Goal: Information Seeking & Learning: Learn about a topic

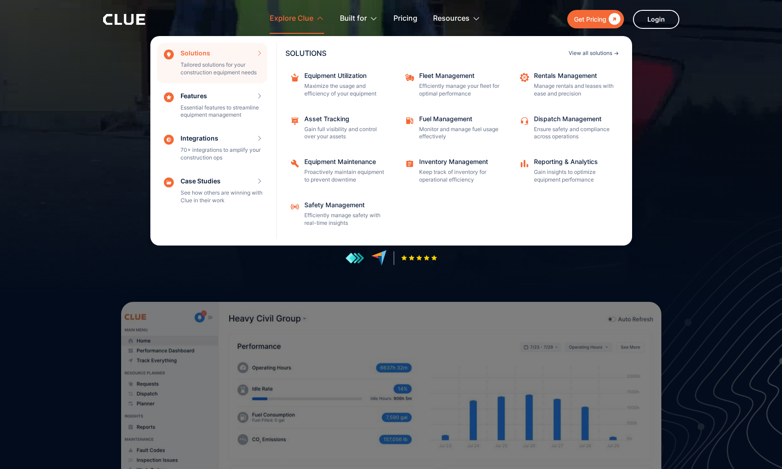
click at [584, 54] on div "View all solutions" at bounding box center [591, 52] width 44 height 5
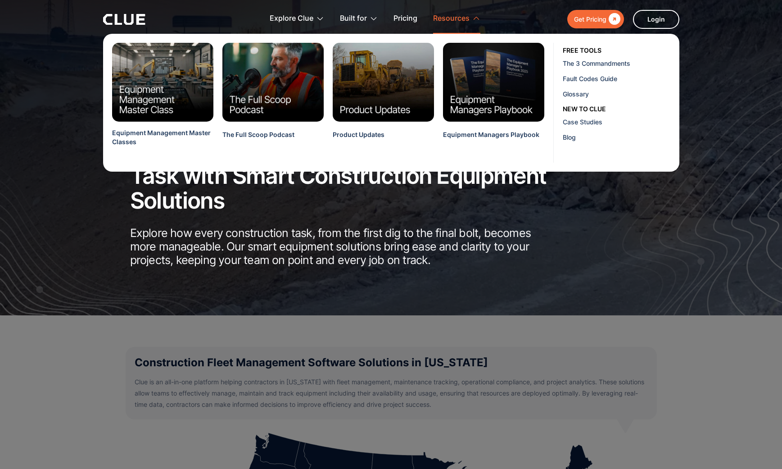
click at [464, 9] on div "Resources" at bounding box center [451, 19] width 36 height 28
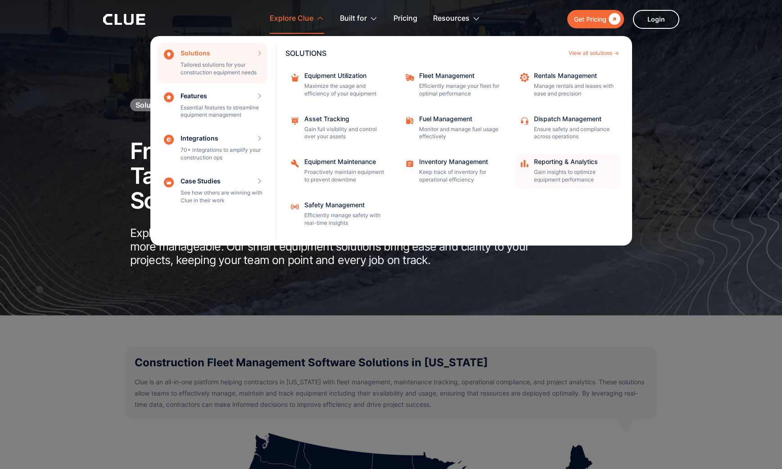
click at [567, 164] on div "Reporting & Analytics" at bounding box center [574, 162] width 81 height 6
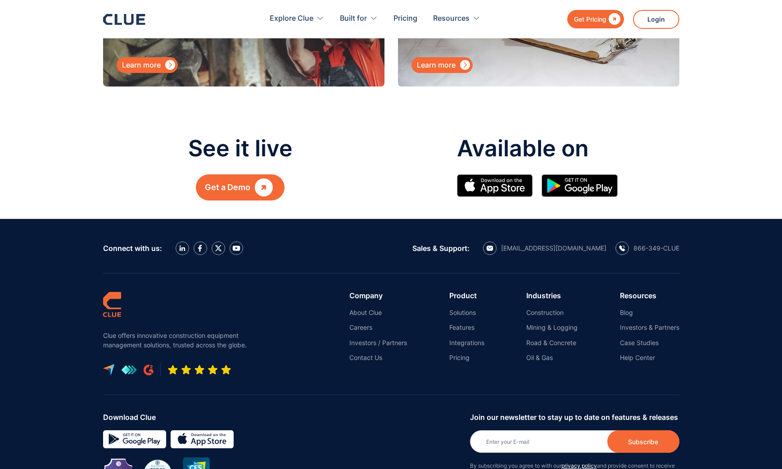
scroll to position [4746, 0]
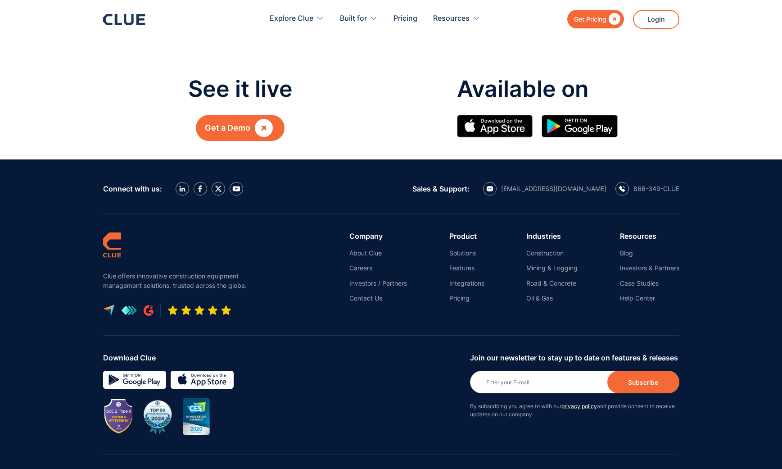
click at [373, 371] on div at bounding box center [283, 380] width 360 height 18
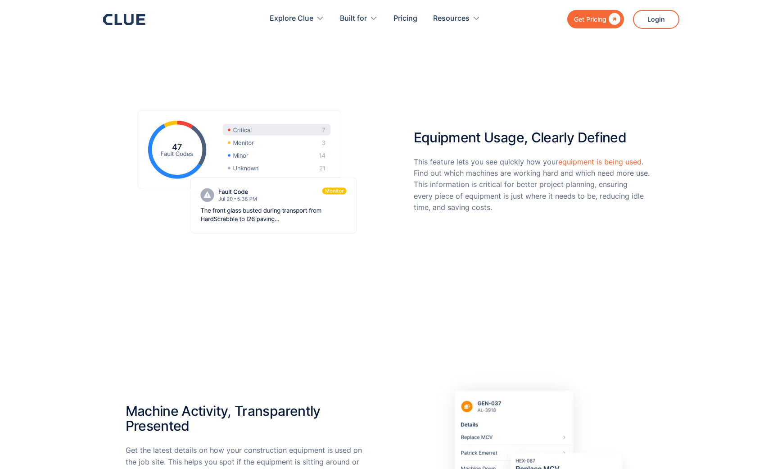
scroll to position [0, 0]
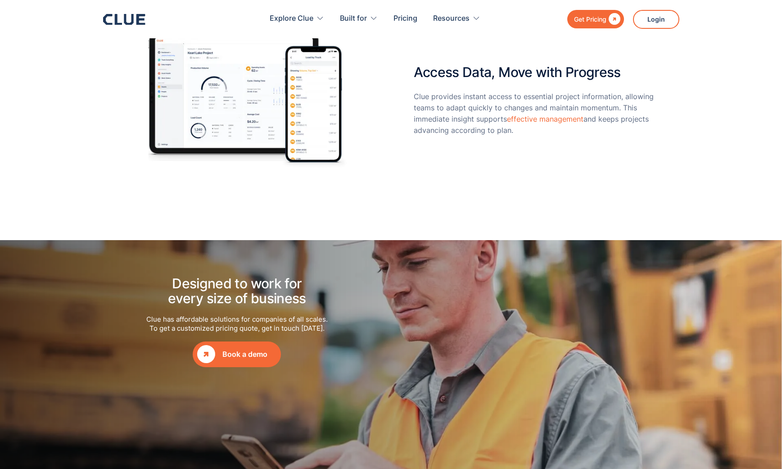
scroll to position [989, 0]
